Goal: Find specific page/section: Find specific page/section

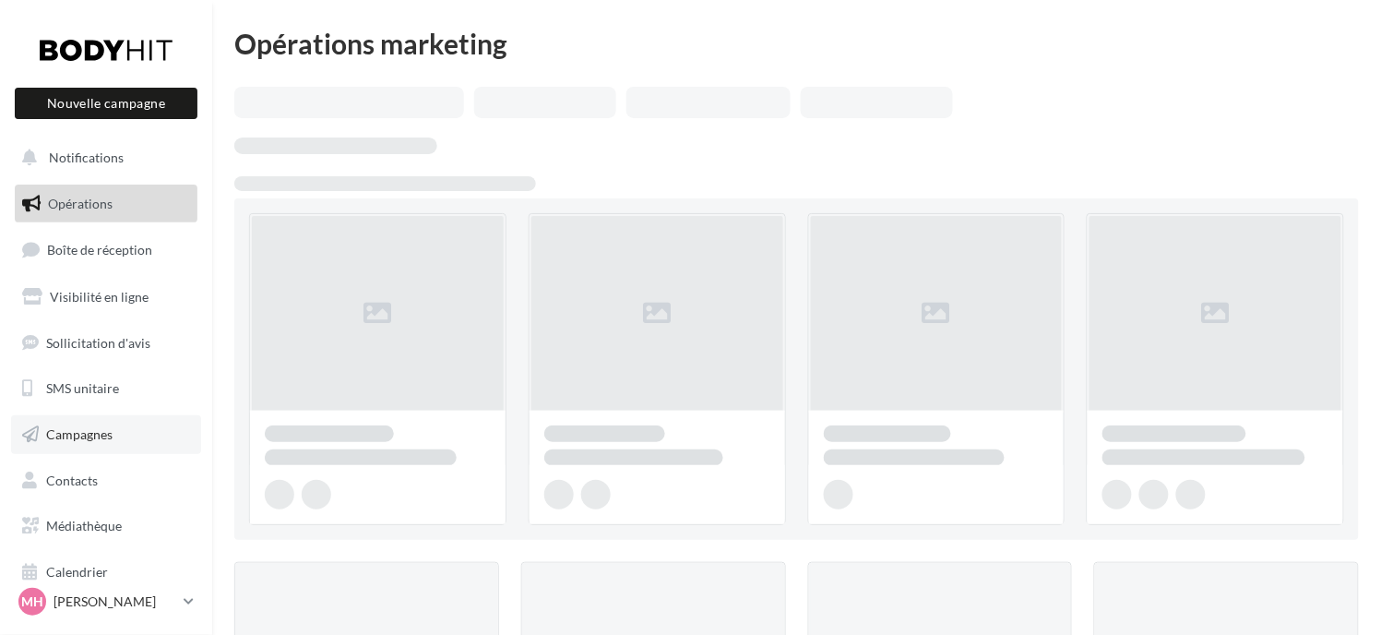
scroll to position [410, 0]
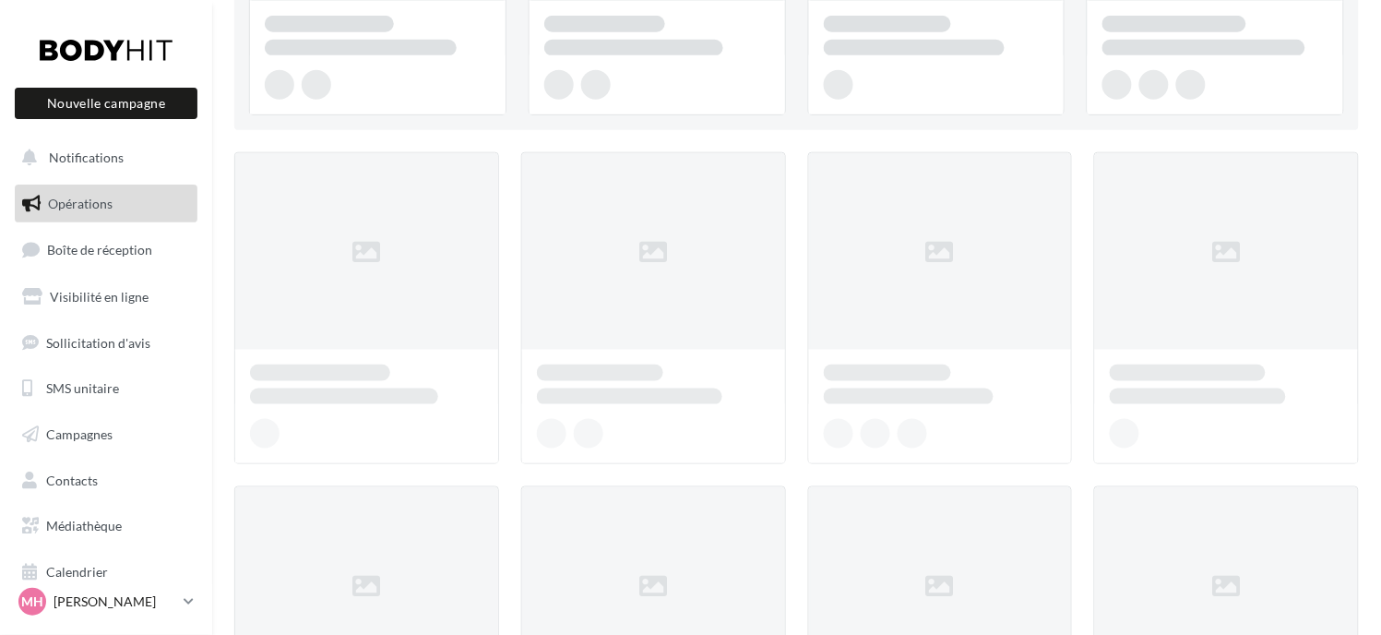
click at [122, 598] on p "[PERSON_NAME]" at bounding box center [115, 601] width 123 height 18
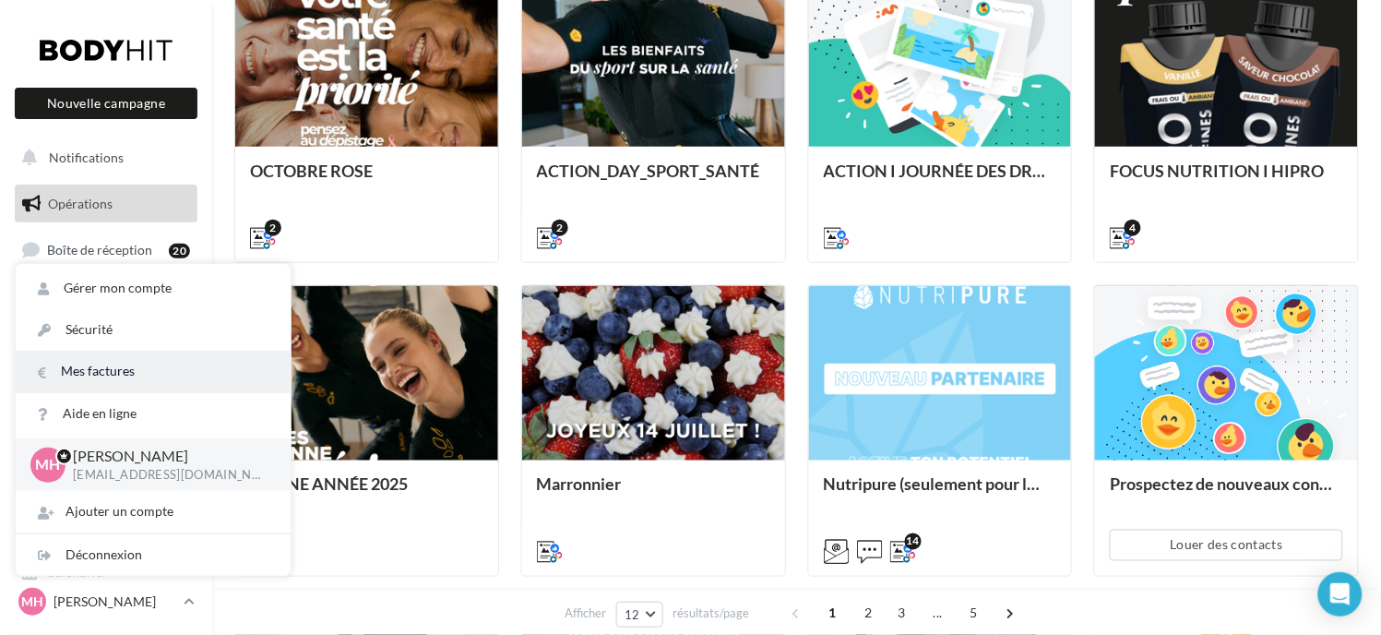
click at [148, 379] on link "Mes factures" at bounding box center [153, 372] width 275 height 42
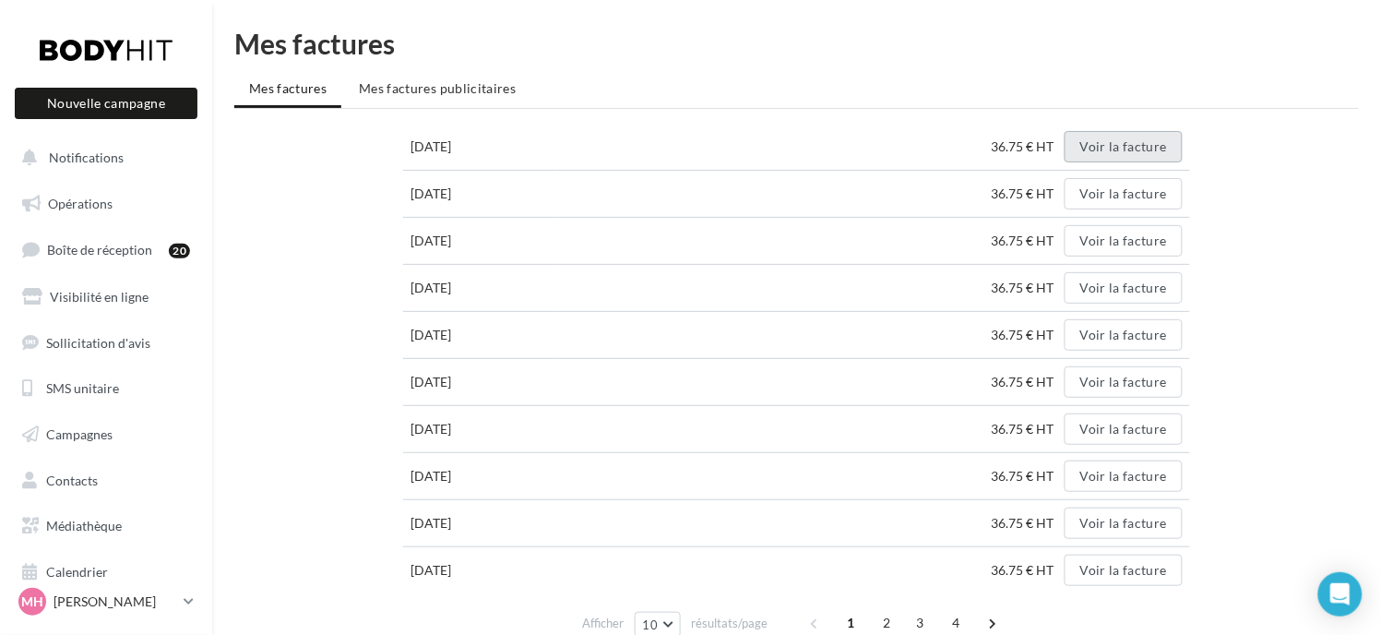
click at [1136, 149] on button "Voir la facture" at bounding box center [1124, 146] width 118 height 31
